Goal: Task Accomplishment & Management: Manage account settings

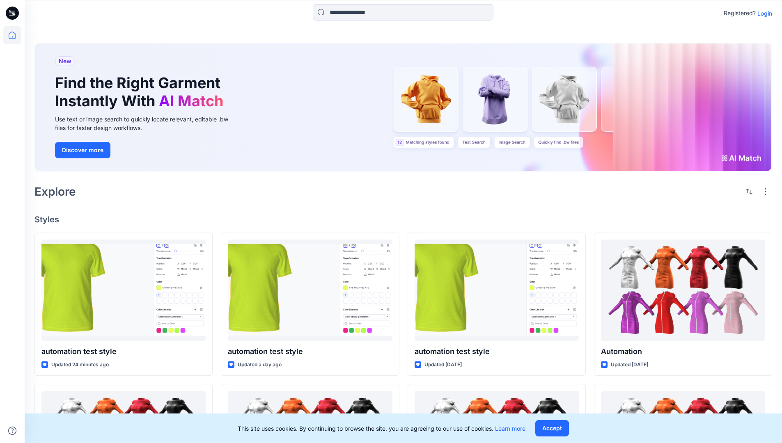
click at [763, 13] on p "Login" at bounding box center [765, 13] width 15 height 9
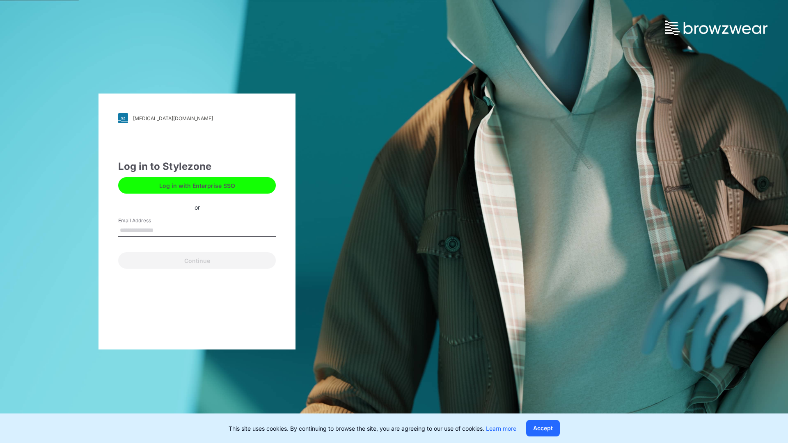
click at [162, 230] on input "Email Address" at bounding box center [197, 231] width 158 height 12
type input "**********"
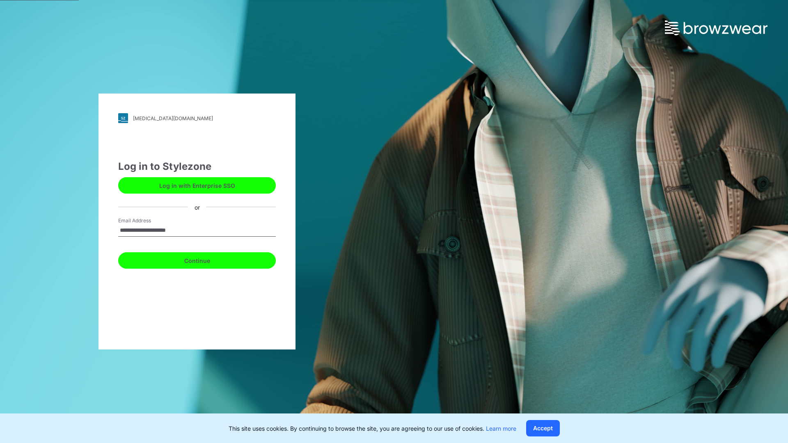
click at [206, 260] on button "Continue" at bounding box center [197, 261] width 158 height 16
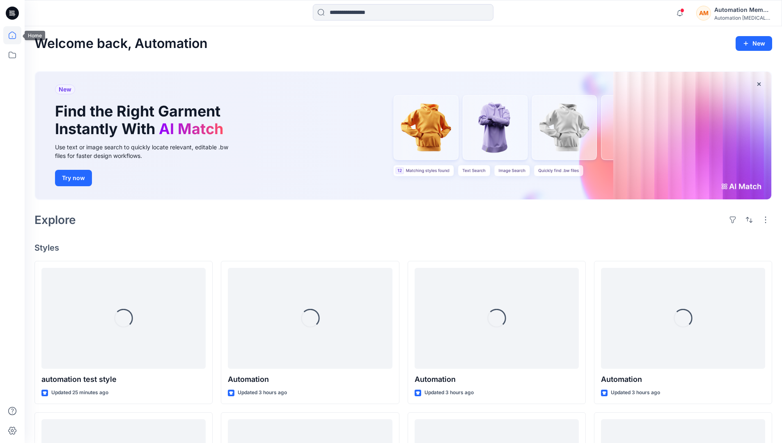
click at [14, 35] on icon at bounding box center [12, 35] width 18 height 18
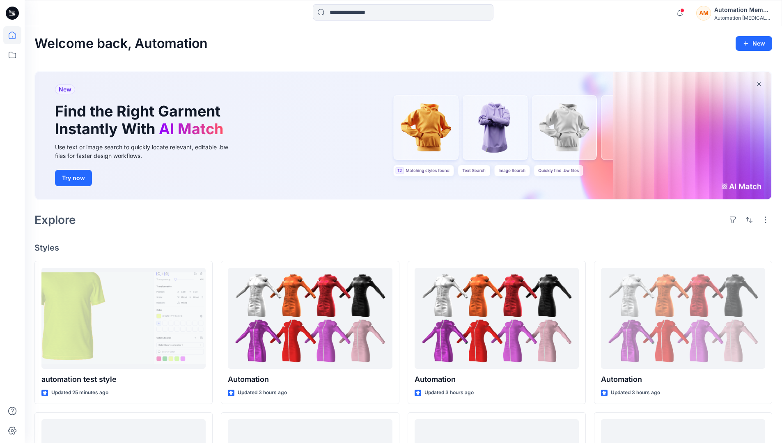
click at [714, 14] on div "AM Automation Member Automation [MEDICAL_DATA]..." at bounding box center [734, 13] width 76 height 16
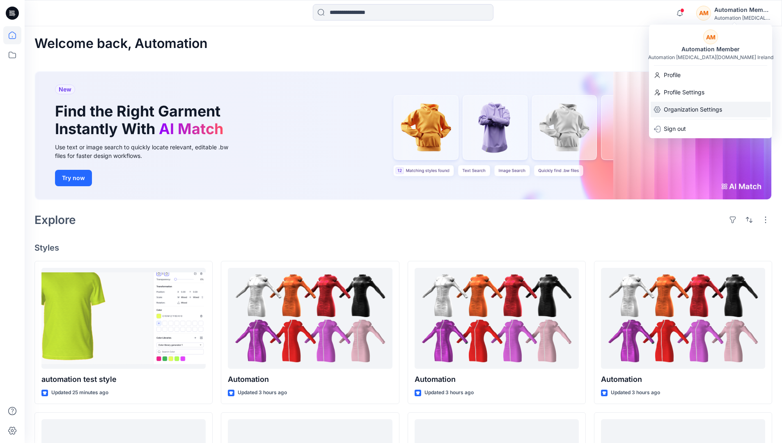
click at [692, 109] on p "Organization Settings" at bounding box center [693, 110] width 58 height 16
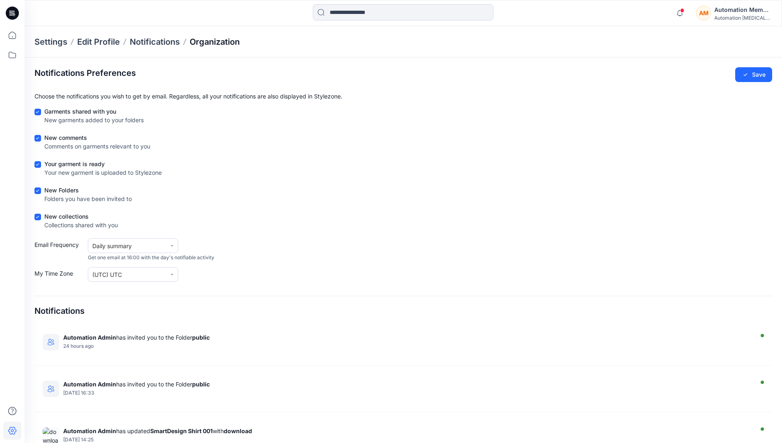
click at [213, 40] on p "Organization" at bounding box center [215, 41] width 50 height 11
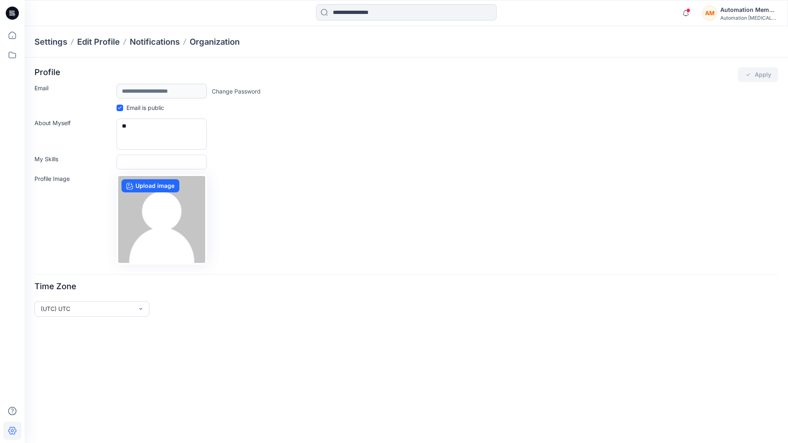
click at [720, 14] on div "AM Automation Member Automation testim..." at bounding box center [741, 13] width 76 height 16
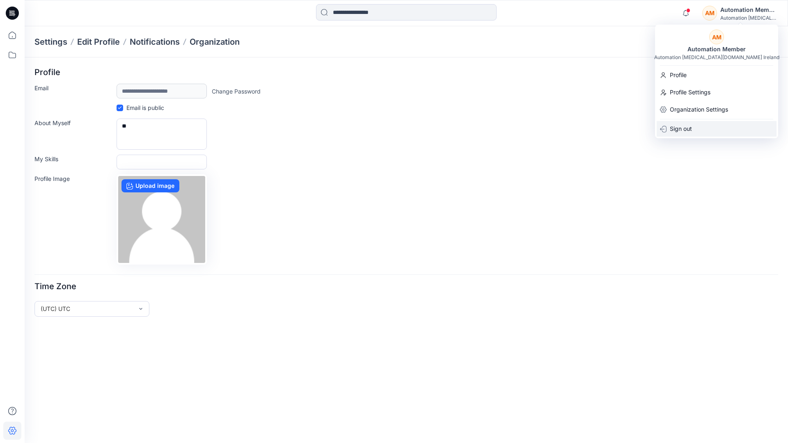
click at [702, 126] on div "Sign out" at bounding box center [717, 129] width 120 height 16
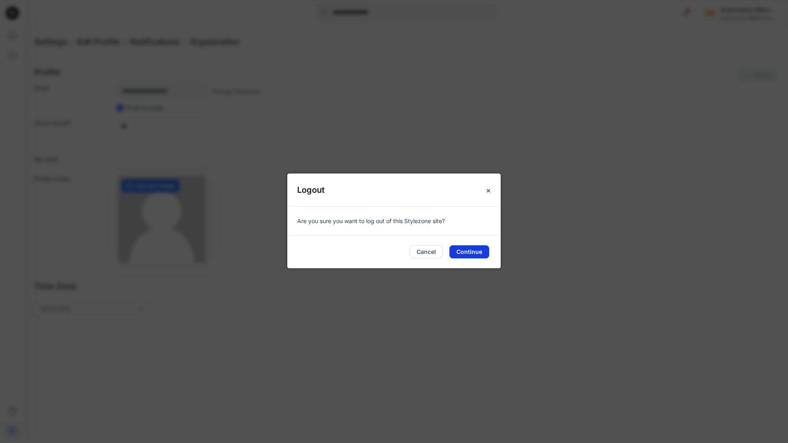
click at [459, 248] on button "Continue" at bounding box center [470, 252] width 40 height 13
